Goal: Information Seeking & Learning: Learn about a topic

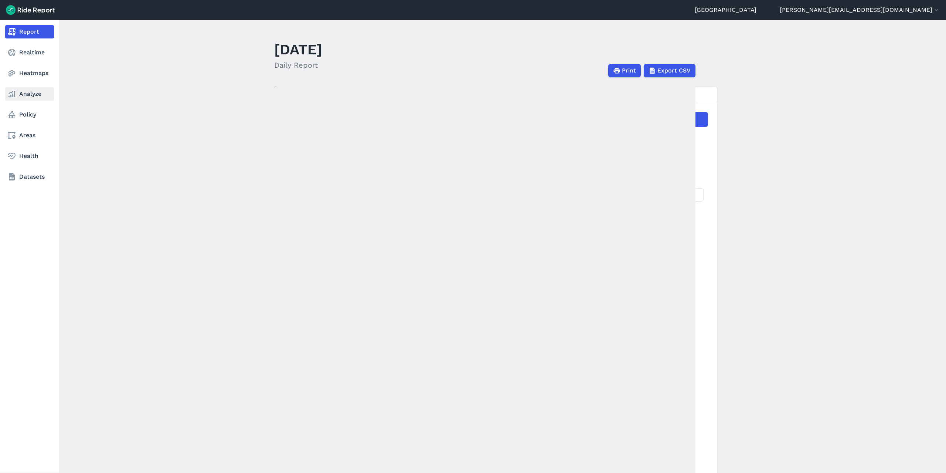
click at [13, 96] on use at bounding box center [12, 94] width 7 height 6
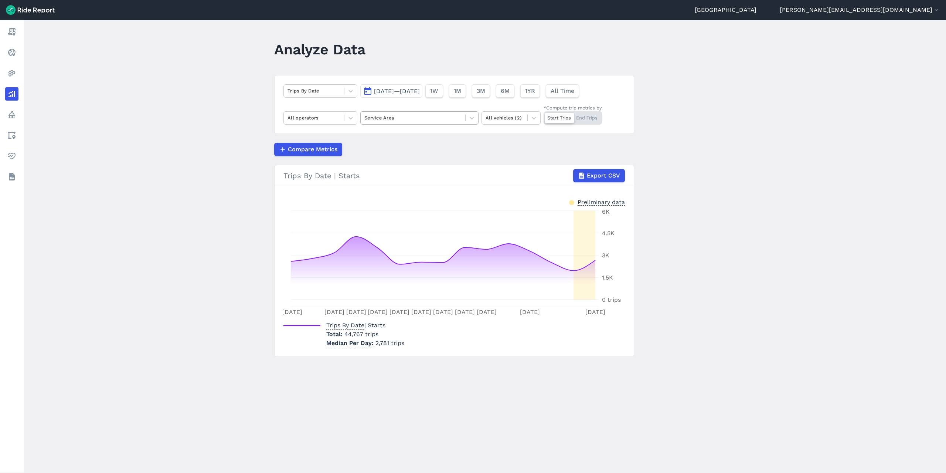
click at [391, 116] on div at bounding box center [413, 118] width 97 height 9
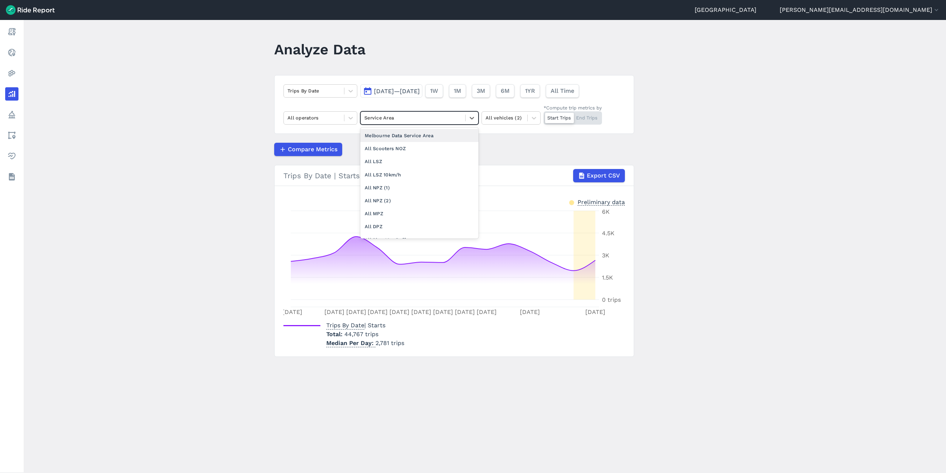
click at [391, 116] on div at bounding box center [413, 118] width 97 height 9
click at [349, 116] on icon at bounding box center [350, 117] width 7 height 7
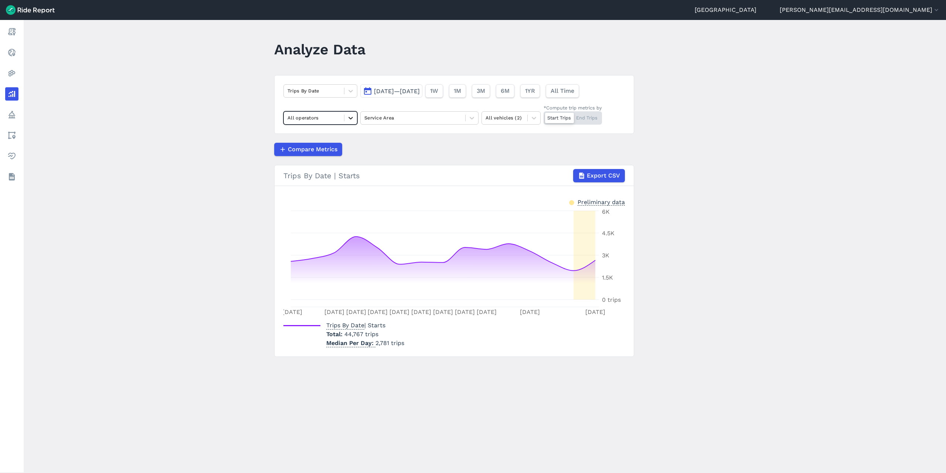
click at [349, 116] on icon at bounding box center [350, 117] width 7 height 7
click at [515, 118] on div at bounding box center [505, 118] width 38 height 9
click at [508, 149] on div "Scooters" at bounding box center [511, 148] width 59 height 13
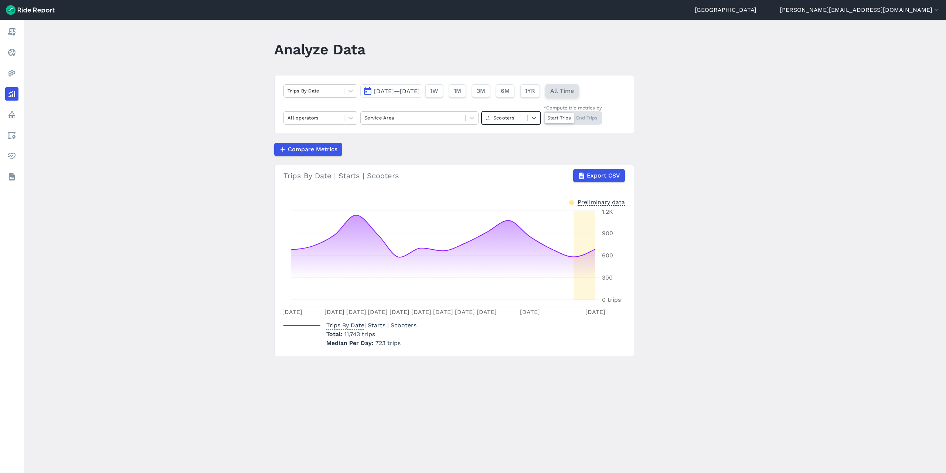
click at [574, 89] on span "All Time" at bounding box center [563, 91] width 24 height 9
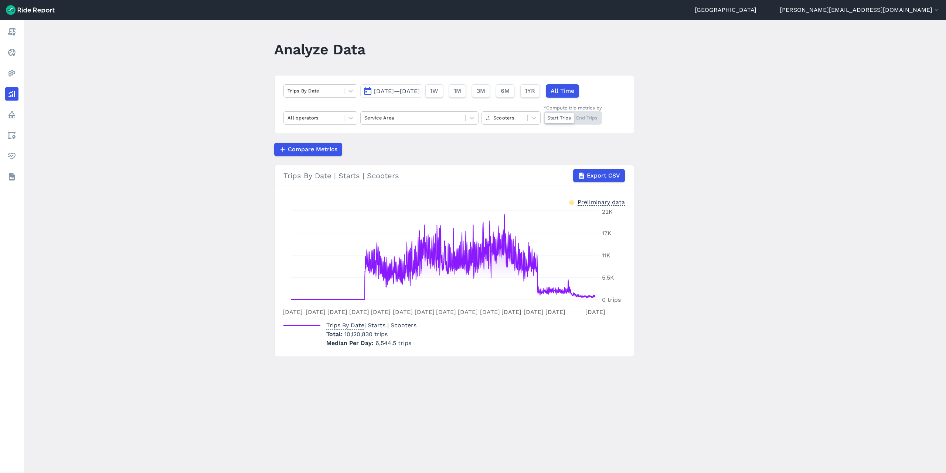
click at [420, 92] on span "[DATE]—[DATE]" at bounding box center [397, 91] width 46 height 7
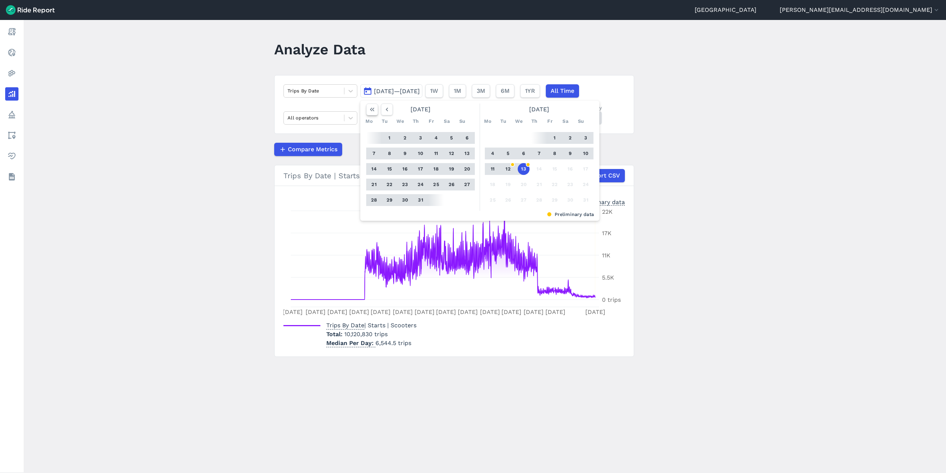
click at [370, 111] on icon "button" at bounding box center [372, 109] width 7 height 7
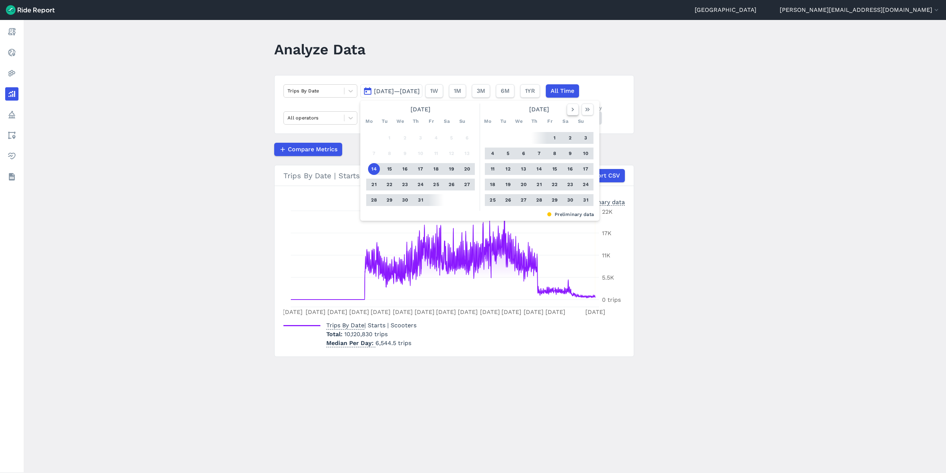
click at [571, 110] on icon "button" at bounding box center [572, 109] width 7 height 7
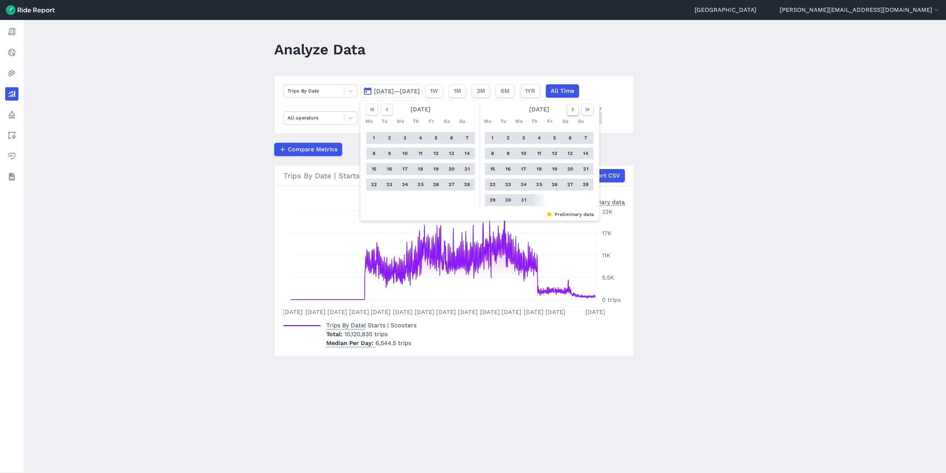
click at [571, 110] on icon "button" at bounding box center [572, 109] width 7 height 7
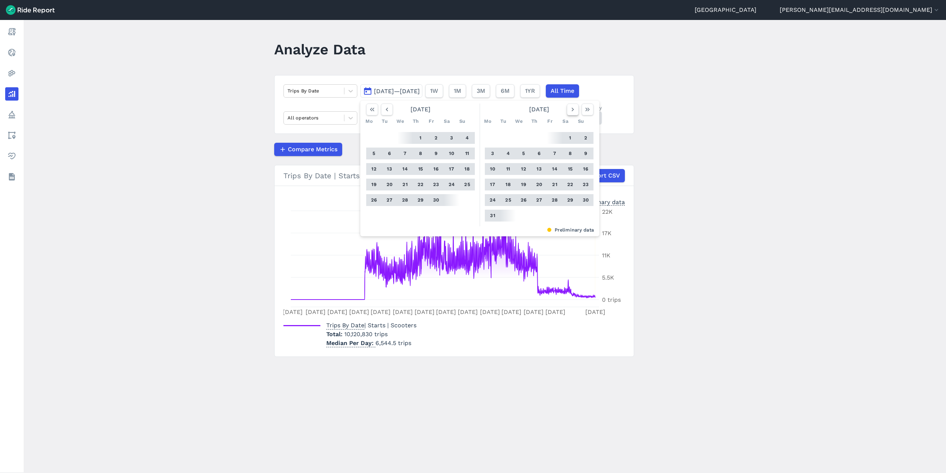
click at [571, 110] on icon "button" at bounding box center [572, 109] width 7 height 7
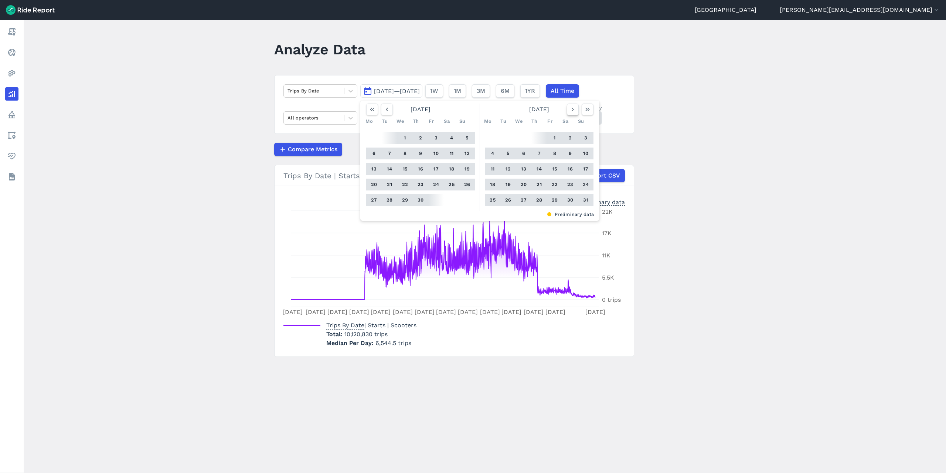
click at [571, 110] on icon "button" at bounding box center [572, 109] width 7 height 7
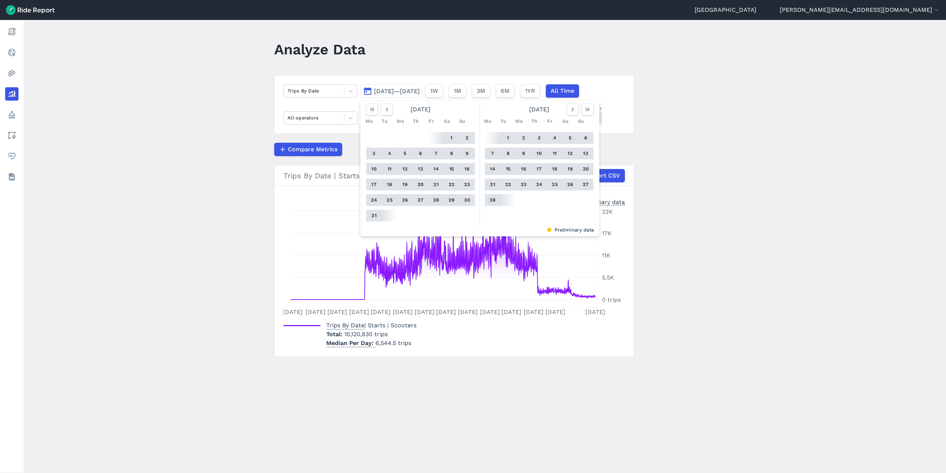
click at [503, 137] on button "1" at bounding box center [508, 138] width 12 height 12
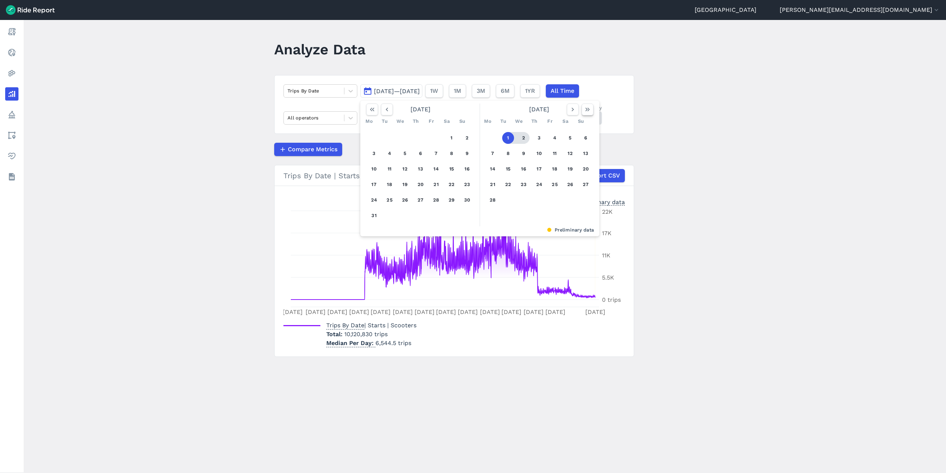
click at [584, 113] on button "button" at bounding box center [588, 110] width 12 height 12
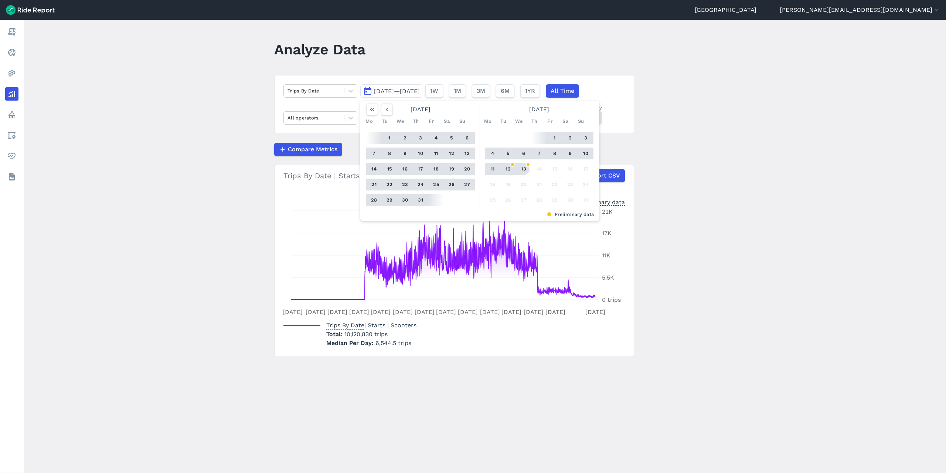
click at [521, 168] on button "13" at bounding box center [524, 169] width 12 height 12
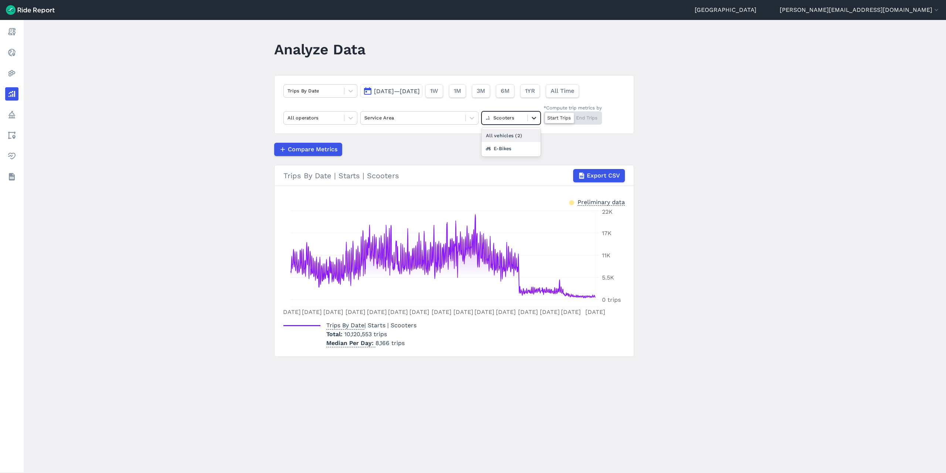
click at [531, 120] on icon at bounding box center [534, 117] width 7 height 7
click at [515, 147] on div "E-Bikes" at bounding box center [511, 148] width 59 height 13
